Goal: Navigation & Orientation: Find specific page/section

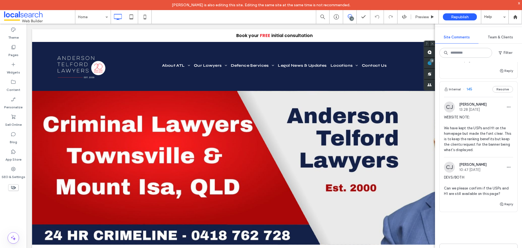
scroll to position [217, 0]
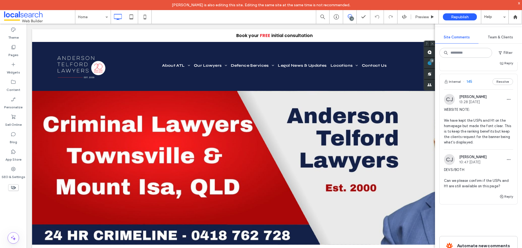
click at [467, 135] on span "WEBSITE NOTE: We have kept the USPs and H1 on the homepage but made the font cl…" at bounding box center [478, 126] width 69 height 38
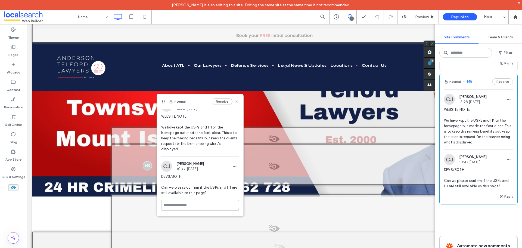
scroll to position [20, 0]
drag, startPoint x: 11, startPoint y: 168, endPoint x: 15, endPoint y: 167, distance: 4.4
click at [11, 168] on icon at bounding box center [13, 168] width 5 height 5
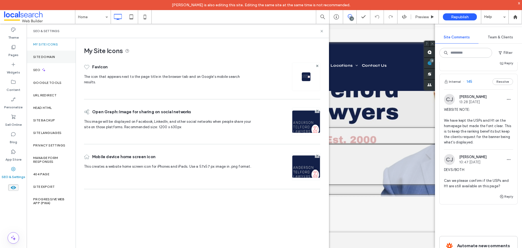
click at [47, 58] on label "Site Domain" at bounding box center [44, 57] width 22 height 4
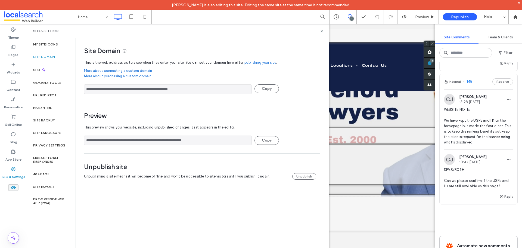
click at [169, 89] on input "**********" at bounding box center [168, 89] width 168 height 10
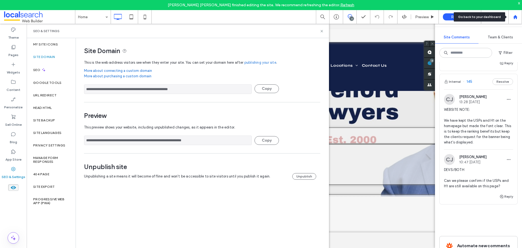
drag, startPoint x: 516, startPoint y: 18, endPoint x: 514, endPoint y: 20, distance: 3.5
click at [516, 18] on use at bounding box center [515, 17] width 4 height 4
